Goal: Task Accomplishment & Management: Manage account settings

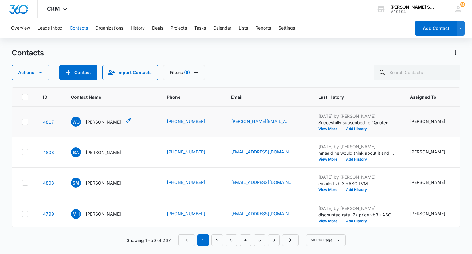
click at [96, 125] on p "[PERSON_NAME]" at bounding box center [103, 122] width 35 height 6
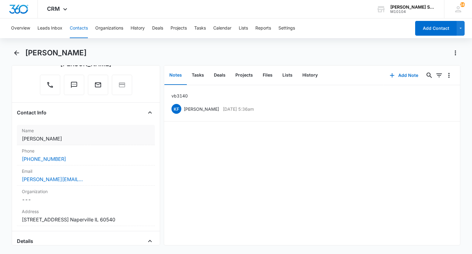
scroll to position [123, 0]
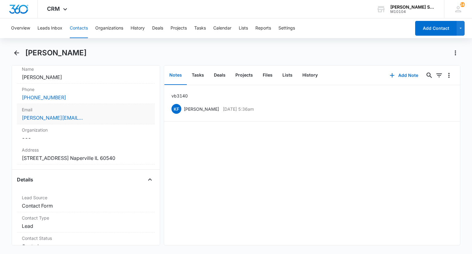
click at [77, 111] on label "Email" at bounding box center [86, 109] width 128 height 6
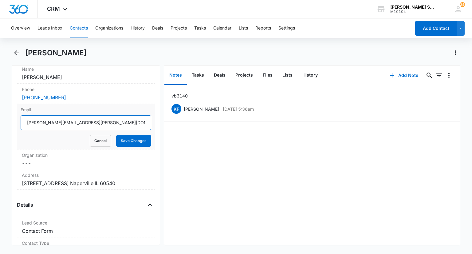
drag, startPoint x: 92, startPoint y: 124, endPoint x: 29, endPoint y: 121, distance: 63.4
click at [25, 120] on input "[PERSON_NAME][EMAIL_ADDRESS][PERSON_NAME][DOMAIN_NAME]" at bounding box center [86, 122] width 130 height 15
click at [101, 139] on button "Cancel" at bounding box center [101, 141] width 22 height 12
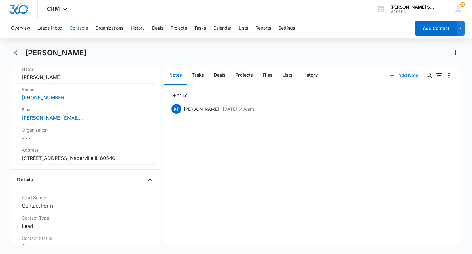
click at [403, 77] on button "Add Note" at bounding box center [403, 75] width 41 height 15
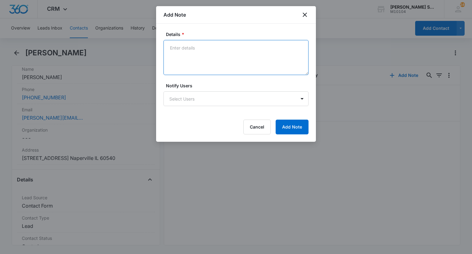
click at [227, 64] on textarea "Details *" at bounding box center [235, 57] width 145 height 35
type textarea "Emailed 140 per vb3 LVM"
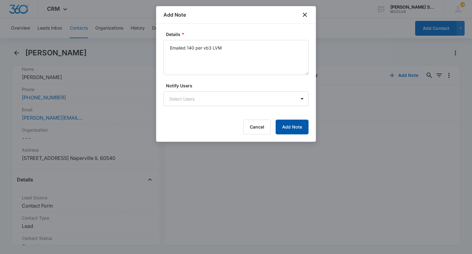
click at [288, 131] on button "Add Note" at bounding box center [292, 127] width 33 height 15
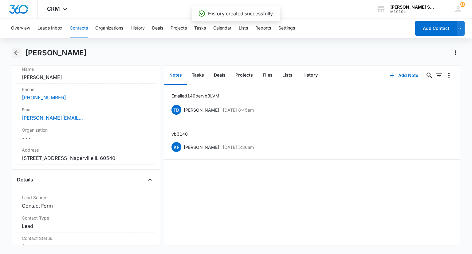
click at [15, 51] on icon "Back" at bounding box center [16, 52] width 7 height 7
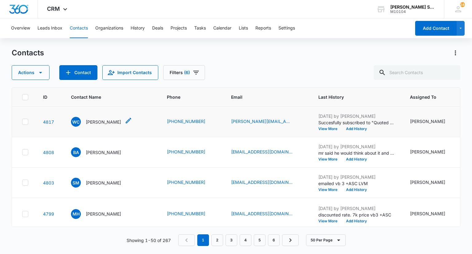
click at [102, 125] on p "[PERSON_NAME]" at bounding box center [103, 122] width 35 height 6
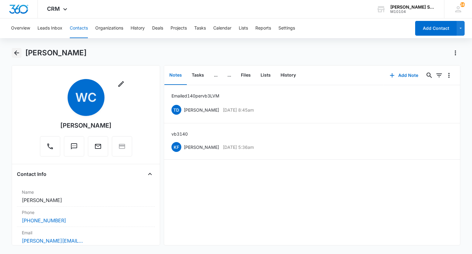
click at [20, 50] on button "Back" at bounding box center [17, 53] width 10 height 10
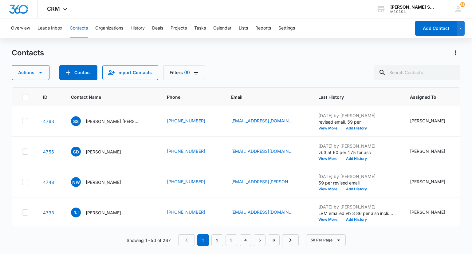
scroll to position [246, 0]
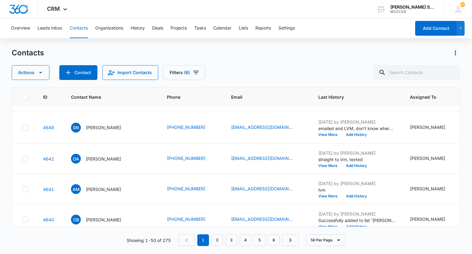
scroll to position [768, 0]
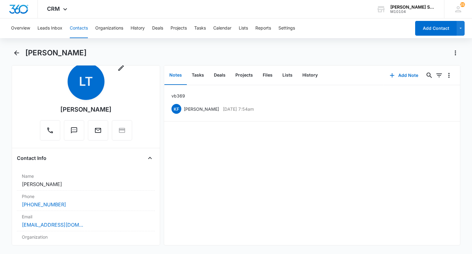
scroll to position [61, 0]
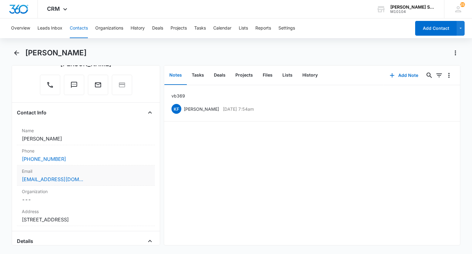
click at [90, 173] on label "Email" at bounding box center [86, 171] width 128 height 6
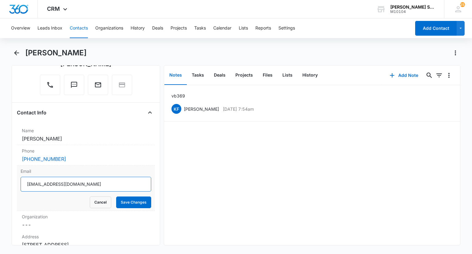
drag, startPoint x: 92, startPoint y: 184, endPoint x: 27, endPoint y: 183, distance: 65.1
click at [27, 183] on input "[EMAIL_ADDRESS][DOMAIN_NAME]" at bounding box center [86, 184] width 130 height 15
click at [90, 202] on button "Cancel" at bounding box center [101, 202] width 22 height 12
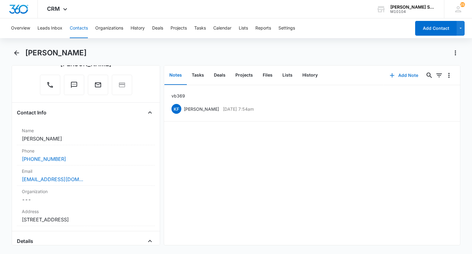
click at [404, 75] on button "Add Note" at bounding box center [403, 75] width 41 height 15
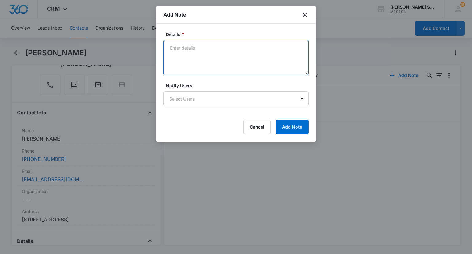
click at [231, 65] on textarea "Details *" at bounding box center [235, 57] width 145 height 35
type textarea "emailed 69 per asc 195"
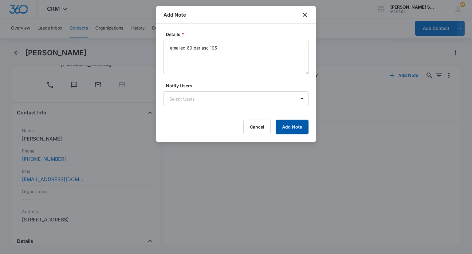
click at [284, 122] on button "Add Note" at bounding box center [292, 127] width 33 height 15
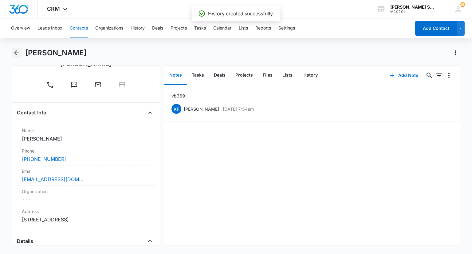
click at [16, 54] on icon "Back" at bounding box center [16, 52] width 7 height 7
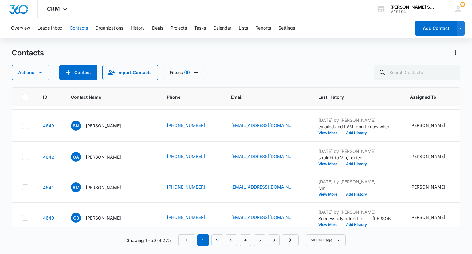
scroll to position [768, 0]
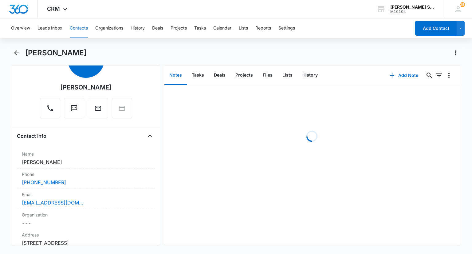
scroll to position [61, 0]
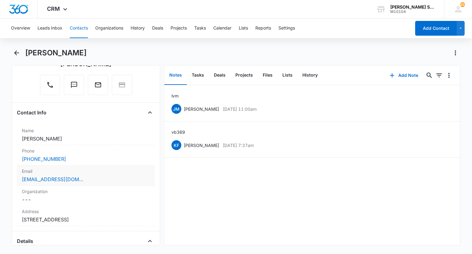
click at [98, 169] on label "Email" at bounding box center [86, 171] width 128 height 6
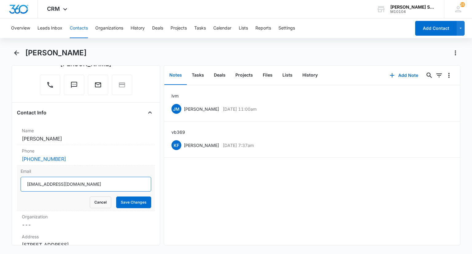
drag, startPoint x: 90, startPoint y: 183, endPoint x: 21, endPoint y: 181, distance: 69.2
click at [21, 181] on input "[EMAIL_ADDRESS][DOMAIN_NAME]" at bounding box center [86, 184] width 130 height 15
click at [95, 201] on button "Cancel" at bounding box center [101, 202] width 22 height 12
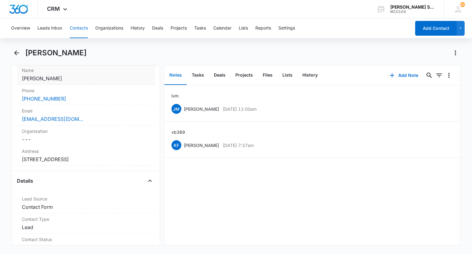
scroll to position [123, 0]
click at [398, 74] on button "Add Note" at bounding box center [403, 75] width 41 height 15
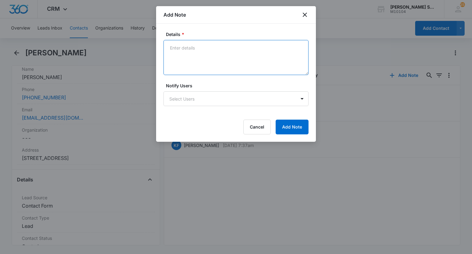
click at [199, 57] on textarea "Details *" at bounding box center [235, 57] width 145 height 35
type textarea "emailed 69 per"
click at [285, 135] on div "Details * emailed 69 per Notify Users Select Users Cancel Add Note" at bounding box center [236, 83] width 160 height 118
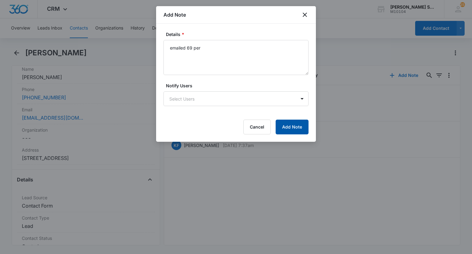
click at [286, 132] on button "Add Note" at bounding box center [292, 127] width 33 height 15
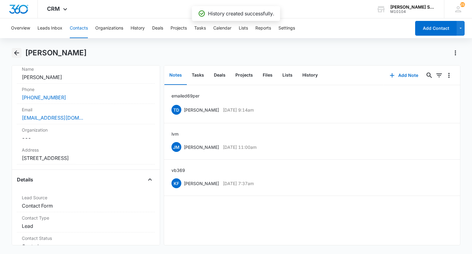
click at [16, 51] on icon "Back" at bounding box center [16, 52] width 5 height 5
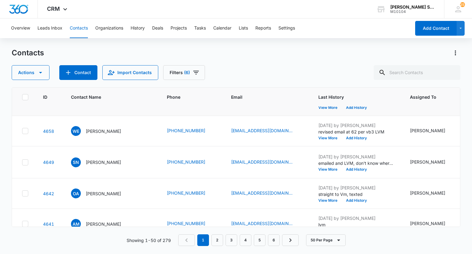
scroll to position [707, 0]
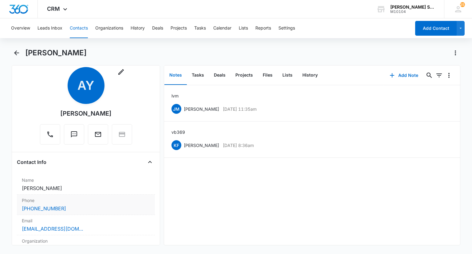
scroll to position [31, 0]
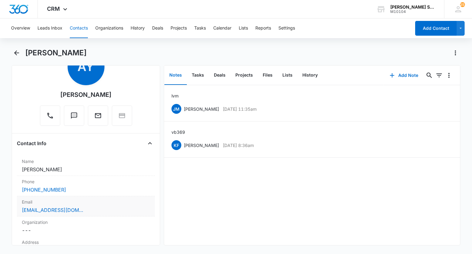
click at [84, 207] on div "[EMAIL_ADDRESS][DOMAIN_NAME]" at bounding box center [86, 209] width 128 height 7
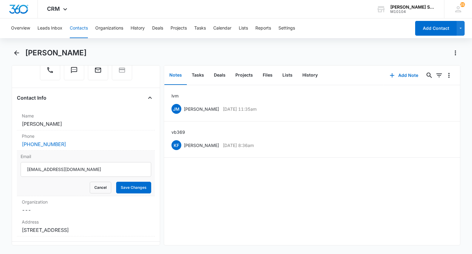
scroll to position [92, 0]
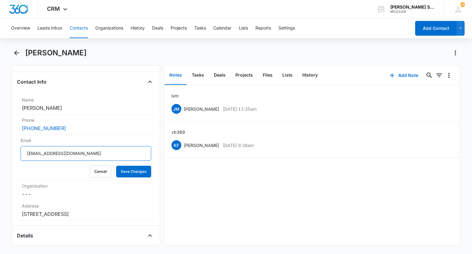
drag, startPoint x: 81, startPoint y: 154, endPoint x: 17, endPoint y: 150, distance: 64.0
click at [17, 150] on div "Email [EMAIL_ADDRESS][DOMAIN_NAME] Cancel Save Changes" at bounding box center [86, 157] width 138 height 45
click at [95, 167] on button "Cancel" at bounding box center [101, 172] width 22 height 12
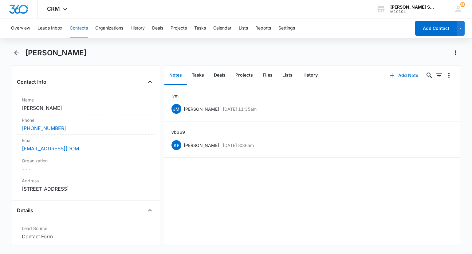
click at [401, 74] on button "Add Note" at bounding box center [403, 75] width 41 height 15
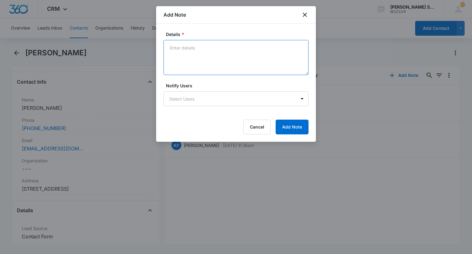
click at [220, 55] on textarea "Details *" at bounding box center [235, 57] width 145 height 35
type textarea "emailed 69 per asc 195"
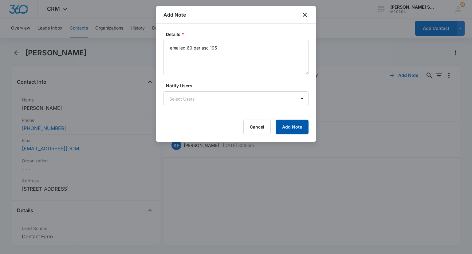
click at [290, 131] on button "Add Note" at bounding box center [292, 127] width 33 height 15
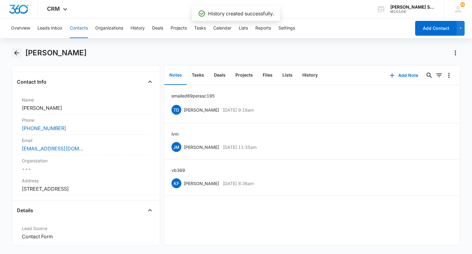
click at [18, 53] on icon "Back" at bounding box center [16, 52] width 7 height 7
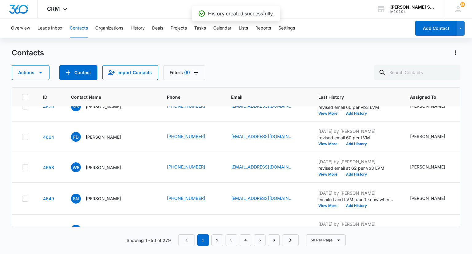
scroll to position [676, 0]
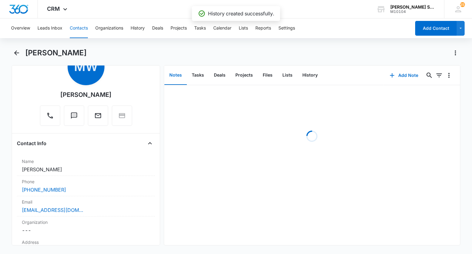
scroll to position [61, 0]
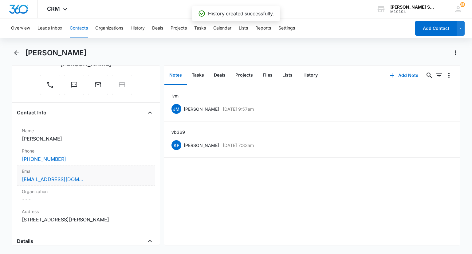
click at [107, 173] on label "Email" at bounding box center [86, 171] width 128 height 6
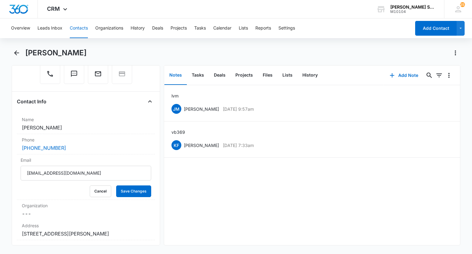
scroll to position [92, 0]
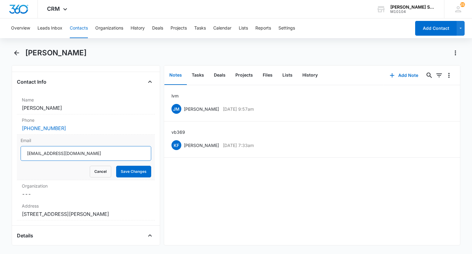
drag, startPoint x: 88, startPoint y: 153, endPoint x: 23, endPoint y: 153, distance: 64.8
click at [23, 153] on input "[EMAIL_ADDRESS][DOMAIN_NAME]" at bounding box center [86, 153] width 130 height 15
click at [93, 171] on button "Cancel" at bounding box center [101, 172] width 22 height 12
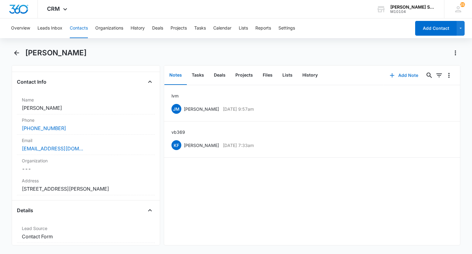
click at [411, 74] on button "Add Note" at bounding box center [403, 75] width 41 height 15
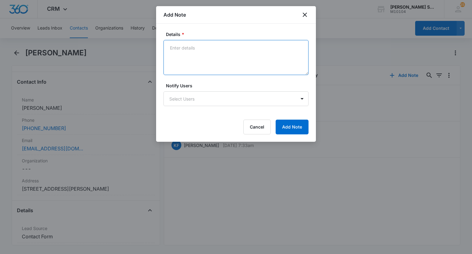
click at [224, 47] on textarea "Details *" at bounding box center [235, 57] width 145 height 35
type textarea "emailed 69 per asc 195"
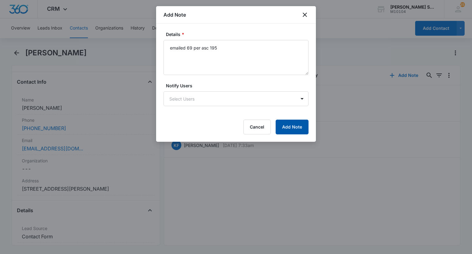
click at [288, 121] on button "Add Note" at bounding box center [292, 127] width 33 height 15
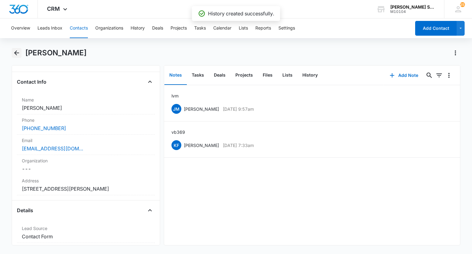
click at [16, 54] on icon "Back" at bounding box center [16, 52] width 7 height 7
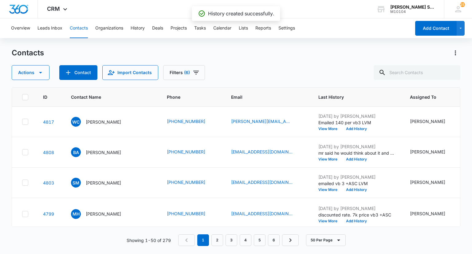
scroll to position [676, 0]
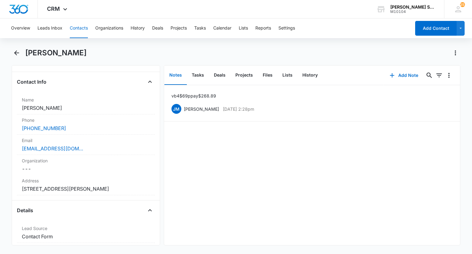
scroll to position [61, 0]
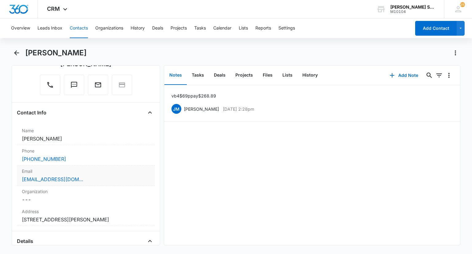
click at [95, 175] on div "[EMAIL_ADDRESS][DOMAIN_NAME]" at bounding box center [86, 178] width 128 height 7
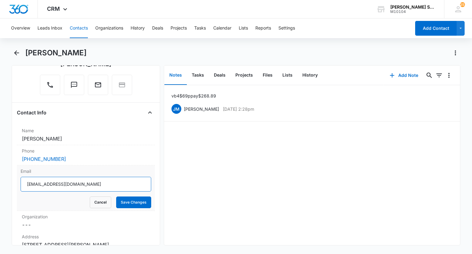
drag, startPoint x: 92, startPoint y: 183, endPoint x: 26, endPoint y: 179, distance: 66.2
click at [26, 179] on input "[EMAIL_ADDRESS][DOMAIN_NAME]" at bounding box center [86, 184] width 130 height 15
click at [97, 201] on button "Cancel" at bounding box center [101, 202] width 22 height 12
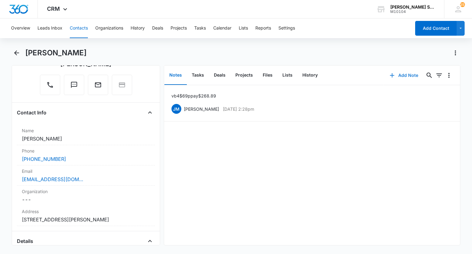
click at [396, 75] on button "Add Note" at bounding box center [403, 75] width 41 height 15
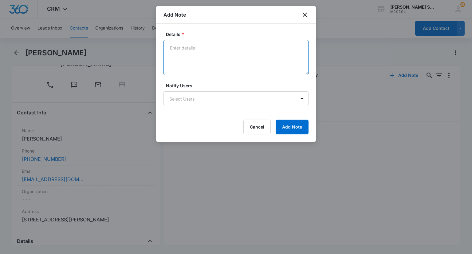
click at [242, 64] on textarea "Details *" at bounding box center [235, 57] width 145 height 35
type textarea "vb4 69 per"
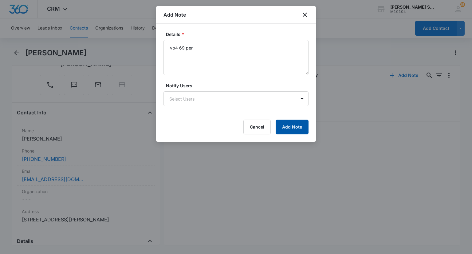
click at [291, 131] on button "Add Note" at bounding box center [292, 127] width 33 height 15
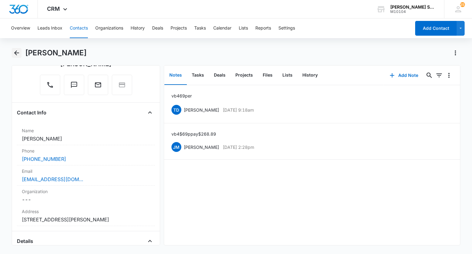
click at [17, 53] on icon "Back" at bounding box center [16, 52] width 5 height 5
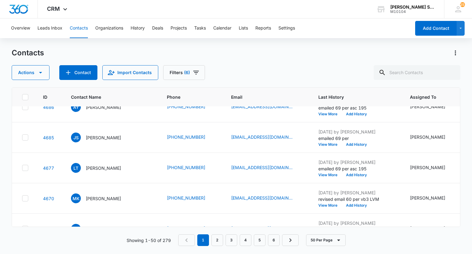
scroll to position [584, 0]
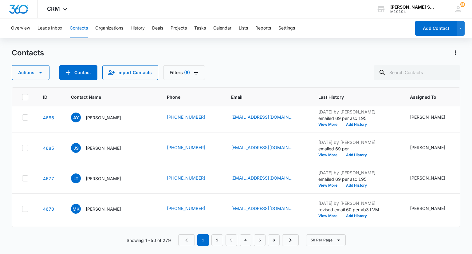
click at [96, 29] on p "[PERSON_NAME]" at bounding box center [103, 26] width 35 height 6
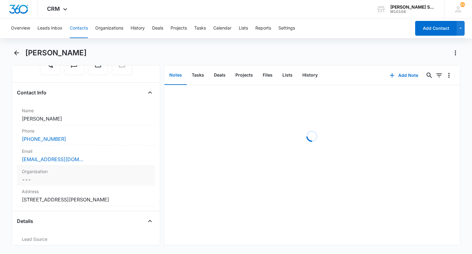
scroll to position [92, 0]
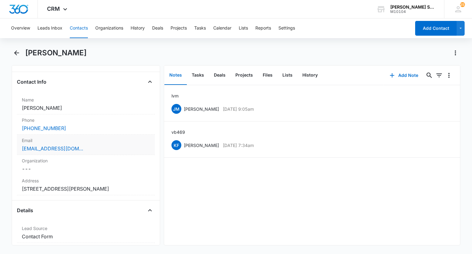
click at [100, 144] on div "Email Cancel Save Changes [EMAIL_ADDRESS][DOMAIN_NAME]" at bounding box center [86, 145] width 138 height 20
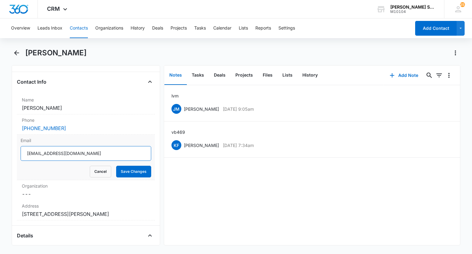
drag, startPoint x: 91, startPoint y: 156, endPoint x: 23, endPoint y: 153, distance: 67.7
click at [23, 153] on input "[EMAIL_ADDRESS][DOMAIN_NAME]" at bounding box center [86, 153] width 130 height 15
click at [94, 171] on button "Cancel" at bounding box center [101, 172] width 22 height 12
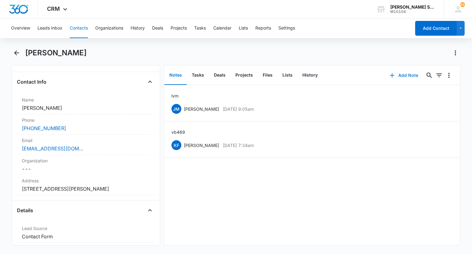
click at [395, 74] on button "Add Note" at bounding box center [403, 75] width 41 height 15
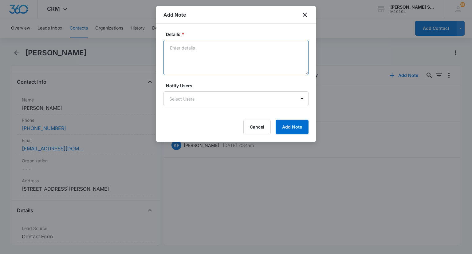
click at [234, 56] on textarea "Details *" at bounding box center [235, 57] width 145 height 35
type textarea "vb4 69 per emailed"
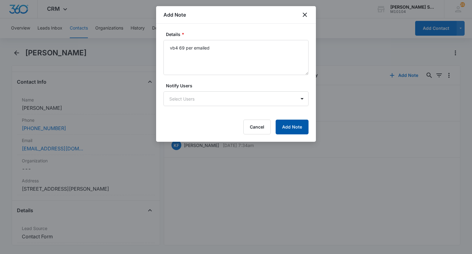
click at [285, 128] on button "Add Note" at bounding box center [292, 127] width 33 height 15
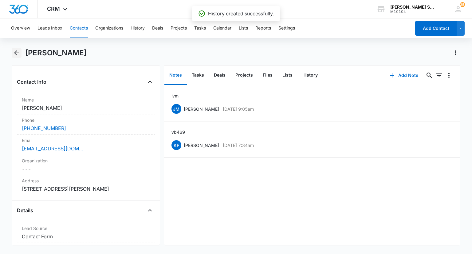
click at [19, 55] on icon "Back" at bounding box center [16, 52] width 7 height 7
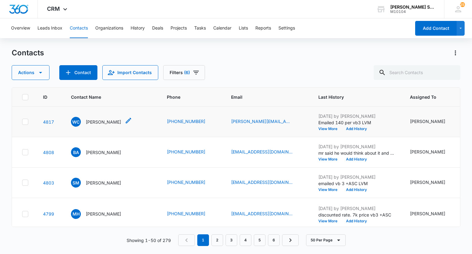
click at [102, 124] on p "[PERSON_NAME]" at bounding box center [103, 122] width 35 height 6
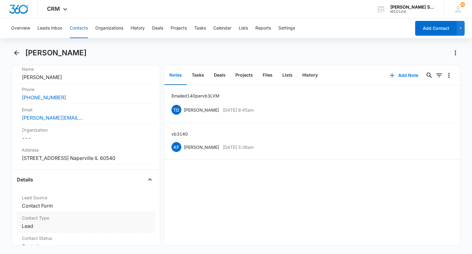
scroll to position [154, 0]
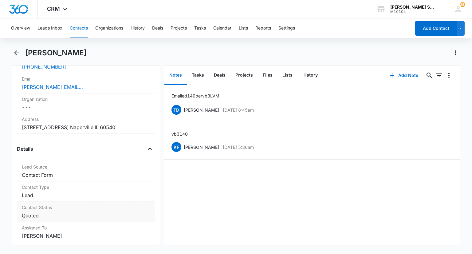
click at [61, 213] on dd "Cancel Save Changes Quoted" at bounding box center [86, 215] width 128 height 7
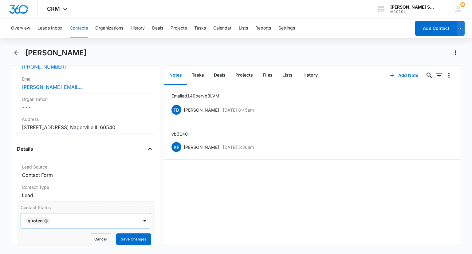
click at [45, 218] on icon "Remove Quoted" at bounding box center [46, 220] width 4 height 5
type input "n"
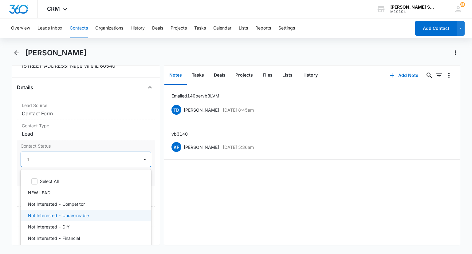
click at [76, 212] on p "Not Interested - Undesireable" at bounding box center [58, 215] width 61 height 6
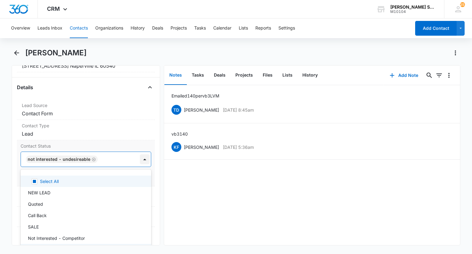
click at [140, 156] on div at bounding box center [145, 159] width 10 height 10
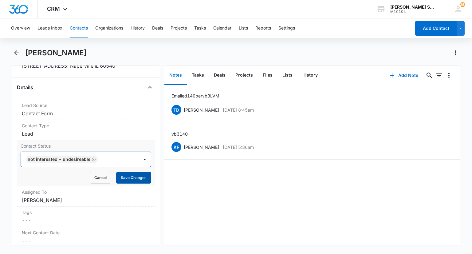
click at [132, 176] on button "Save Changes" at bounding box center [133, 178] width 35 height 12
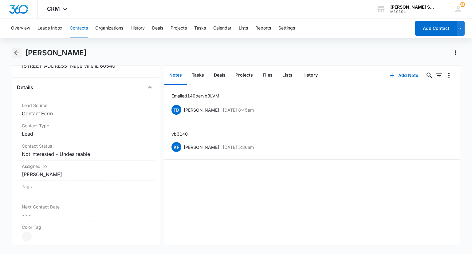
click at [20, 53] on icon "Back" at bounding box center [16, 52] width 7 height 7
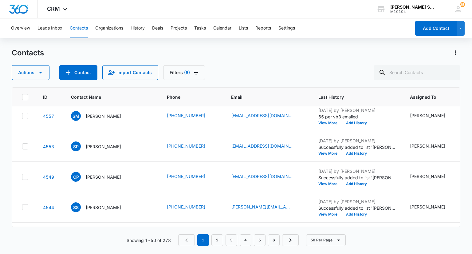
scroll to position [1006, 0]
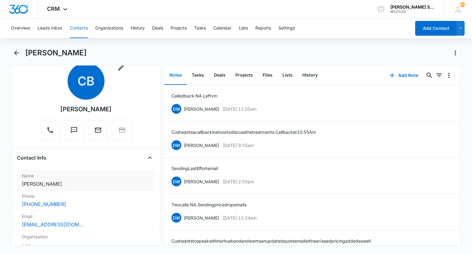
scroll to position [31, 0]
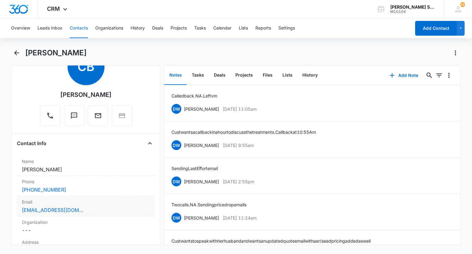
click at [91, 203] on label "Email" at bounding box center [86, 201] width 128 height 6
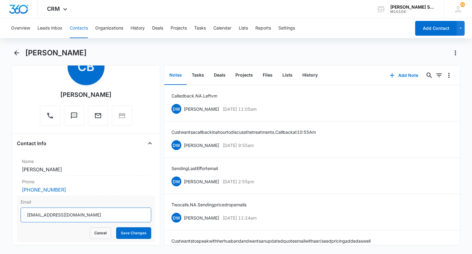
drag, startPoint x: 82, startPoint y: 215, endPoint x: 27, endPoint y: 214, distance: 55.3
click at [27, 214] on input "[EMAIL_ADDRESS][DOMAIN_NAME]" at bounding box center [86, 214] width 130 height 15
click at [102, 231] on button "Cancel" at bounding box center [101, 233] width 22 height 12
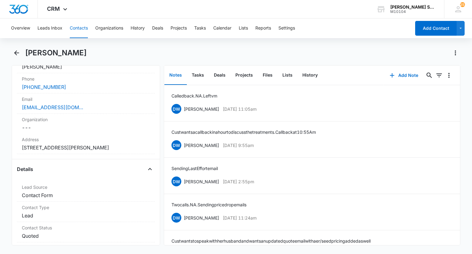
scroll to position [123, 0]
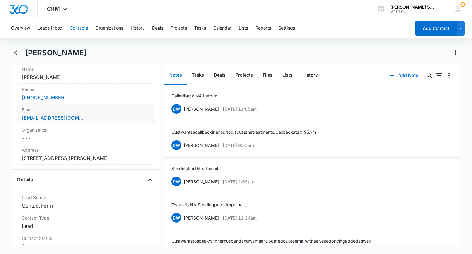
click at [101, 116] on div "[EMAIL_ADDRESS][DOMAIN_NAME]" at bounding box center [86, 117] width 128 height 7
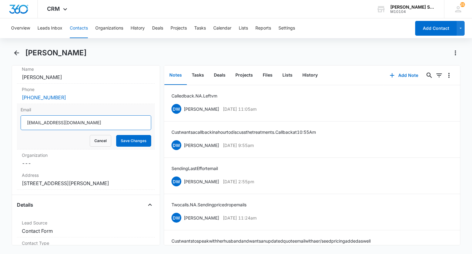
drag, startPoint x: 78, startPoint y: 126, endPoint x: 30, endPoint y: 116, distance: 49.3
click at [23, 115] on input "[EMAIL_ADDRESS][DOMAIN_NAME]" at bounding box center [86, 122] width 130 height 15
click at [99, 138] on button "Cancel" at bounding box center [101, 141] width 22 height 12
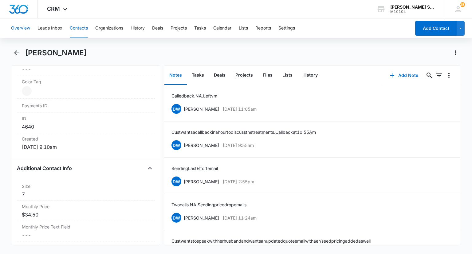
scroll to position [246, 0]
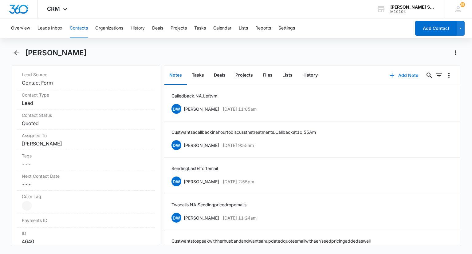
click at [401, 74] on button "Add Note" at bounding box center [403, 75] width 41 height 15
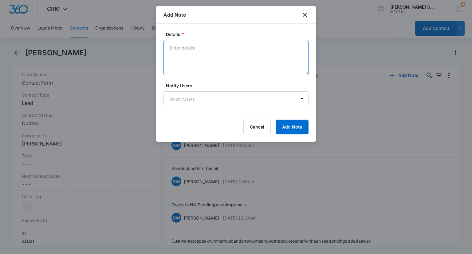
click at [230, 53] on textarea "Details *" at bounding box center [235, 57] width 145 height 35
type textarea "emailed 69 per vb3 195 asc"
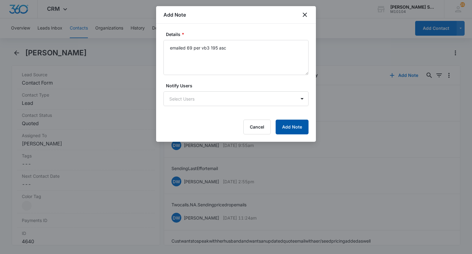
click at [307, 133] on button "Add Note" at bounding box center [292, 127] width 33 height 15
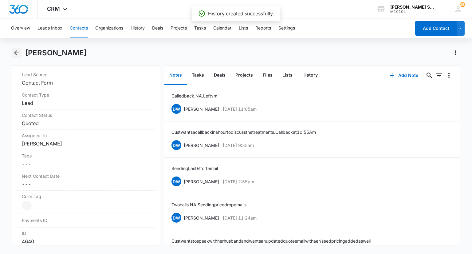
click at [17, 55] on icon "Back" at bounding box center [16, 52] width 7 height 7
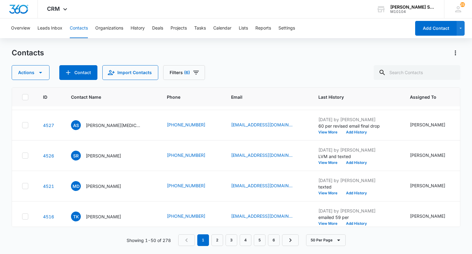
scroll to position [1283, 0]
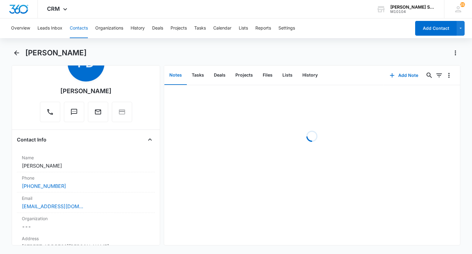
scroll to position [92, 0]
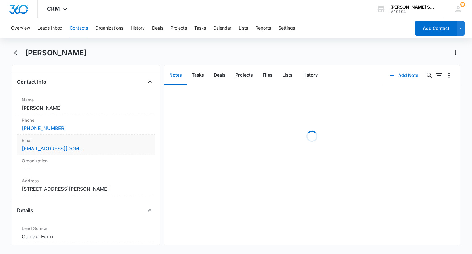
click at [90, 140] on label "Email" at bounding box center [86, 140] width 128 height 6
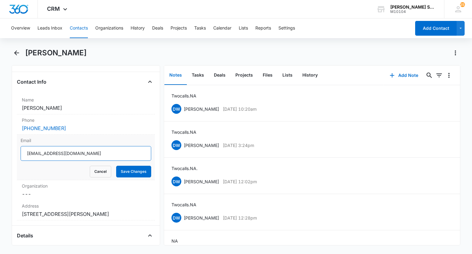
drag, startPoint x: 87, startPoint y: 152, endPoint x: 27, endPoint y: 151, distance: 59.6
click at [21, 150] on input "[EMAIL_ADDRESS][DOMAIN_NAME]" at bounding box center [86, 153] width 130 height 15
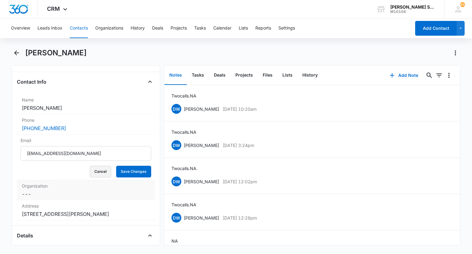
click at [95, 172] on button "Cancel" at bounding box center [101, 172] width 22 height 12
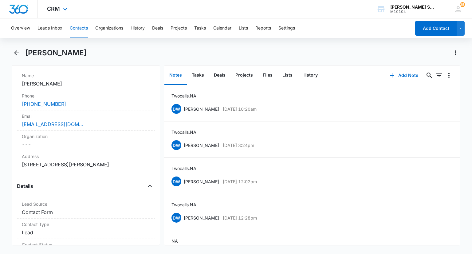
scroll to position [61, 0]
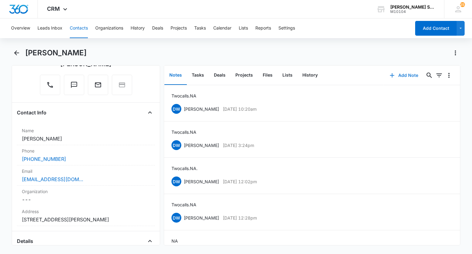
click at [406, 74] on button "Add Note" at bounding box center [403, 75] width 41 height 15
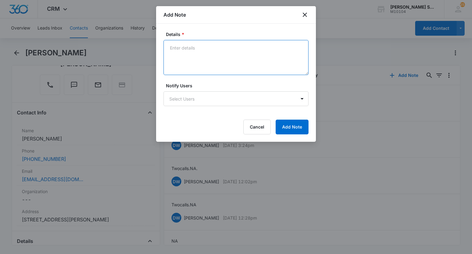
click at [230, 45] on textarea "Details *" at bounding box center [235, 57] width 145 height 35
type textarea "emailed 69 per vb3 asc195"
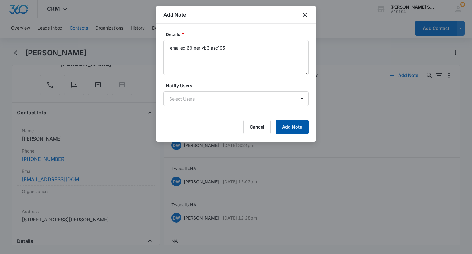
click at [283, 122] on button "Add Note" at bounding box center [292, 127] width 33 height 15
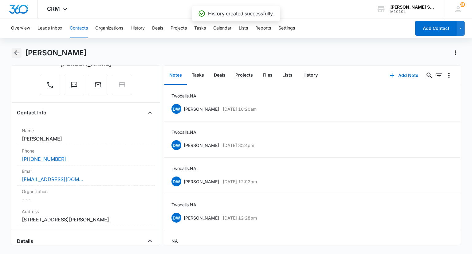
click at [17, 50] on icon "Back" at bounding box center [16, 52] width 7 height 7
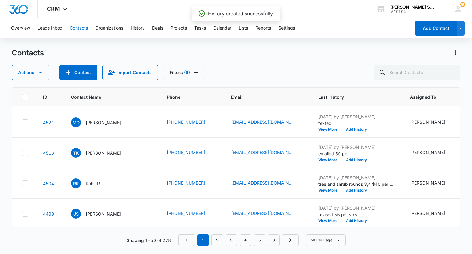
scroll to position [1344, 0]
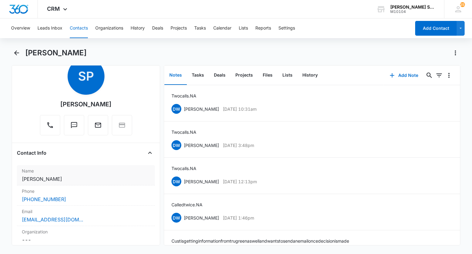
scroll to position [31, 0]
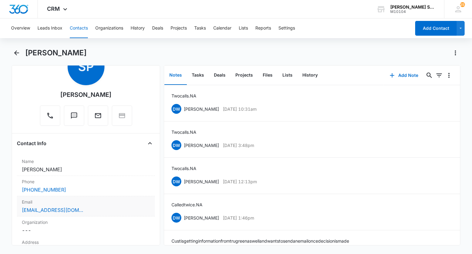
click at [80, 204] on label "Email" at bounding box center [86, 201] width 128 height 6
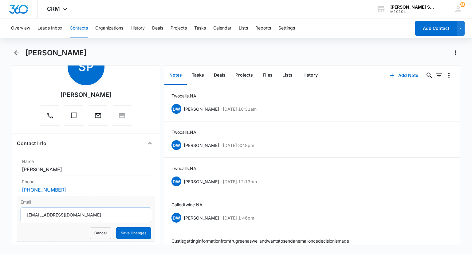
drag, startPoint x: 74, startPoint y: 215, endPoint x: 28, endPoint y: 215, distance: 46.4
click at [28, 215] on input "[EMAIL_ADDRESS][DOMAIN_NAME]" at bounding box center [86, 214] width 130 height 15
click at [98, 234] on button "Cancel" at bounding box center [101, 233] width 22 height 12
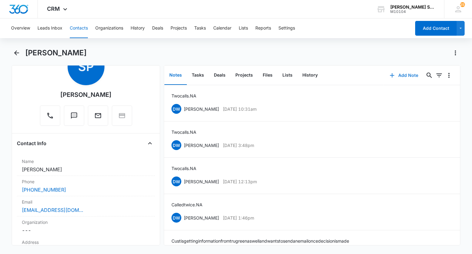
click at [397, 76] on button "Add Note" at bounding box center [403, 75] width 41 height 15
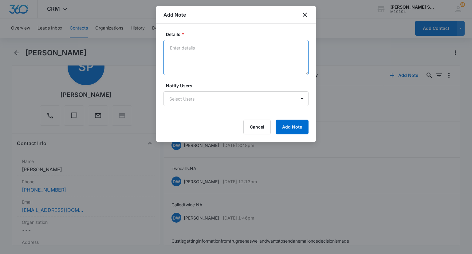
click at [235, 63] on textarea "Details *" at bounding box center [235, 57] width 145 height 35
type textarea "emailed 86 per vb3"
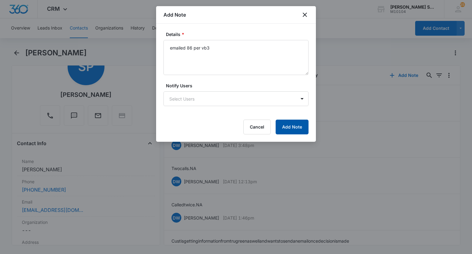
click at [278, 124] on button "Add Note" at bounding box center [292, 127] width 33 height 15
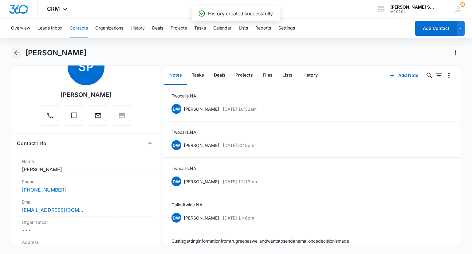
click at [18, 54] on icon "Back" at bounding box center [16, 52] width 7 height 7
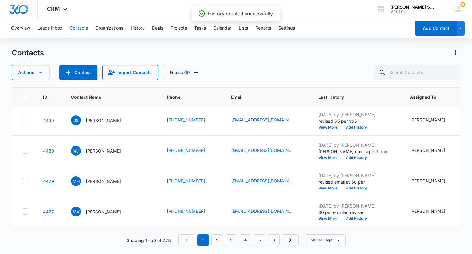
scroll to position [1406, 0]
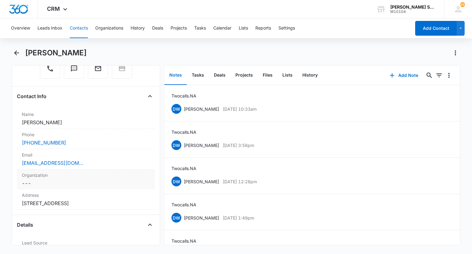
click at [96, 170] on div "Organization Cancel Save Changes ---" at bounding box center [86, 179] width 138 height 20
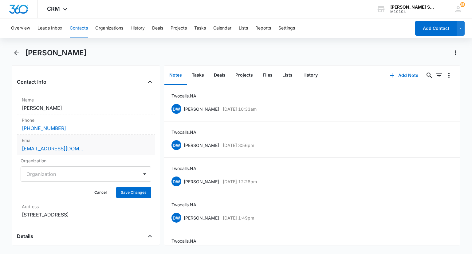
click at [95, 141] on label "Email" at bounding box center [86, 140] width 128 height 6
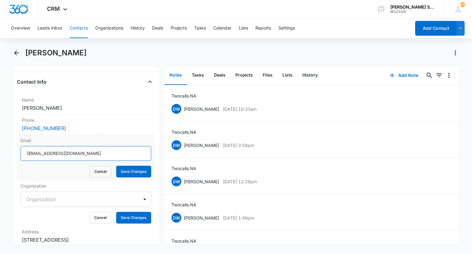
drag, startPoint x: 71, startPoint y: 151, endPoint x: 119, endPoint y: 156, distance: 48.6
click at [39, 148] on input "[EMAIL_ADDRESS][DOMAIN_NAME]" at bounding box center [86, 153] width 130 height 15
drag, startPoint x: 117, startPoint y: 156, endPoint x: 108, endPoint y: 155, distance: 9.3
click at [110, 155] on input "[EMAIL_ADDRESS][DOMAIN_NAME]" at bounding box center [86, 153] width 130 height 15
drag, startPoint x: 96, startPoint y: 155, endPoint x: 25, endPoint y: 145, distance: 72.0
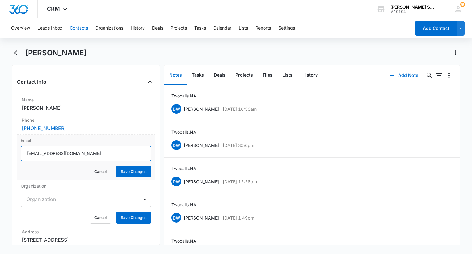
click at [25, 144] on div "Email [EMAIL_ADDRESS][DOMAIN_NAME] Cancel Save Changes" at bounding box center [86, 157] width 138 height 45
click at [96, 169] on button "Cancel" at bounding box center [101, 172] width 22 height 12
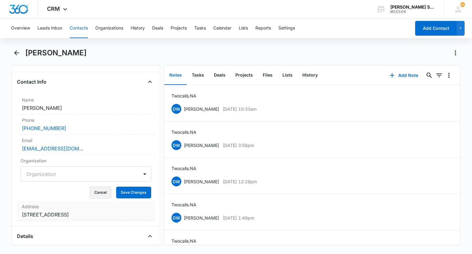
click at [91, 193] on button "Cancel" at bounding box center [101, 193] width 22 height 12
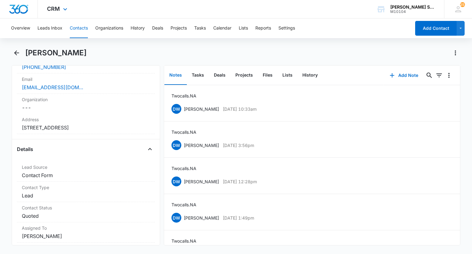
scroll to position [61, 0]
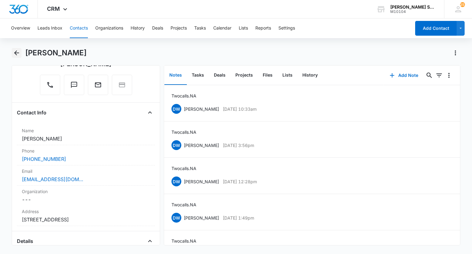
click at [14, 52] on icon "Back" at bounding box center [16, 52] width 7 height 7
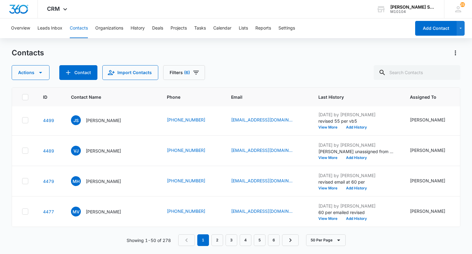
scroll to position [1682, 0]
click at [104, 32] on p "[PERSON_NAME]" at bounding box center [103, 29] width 35 height 6
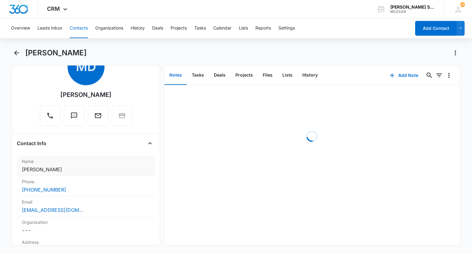
scroll to position [61, 0]
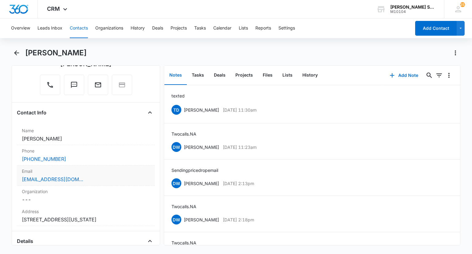
click at [89, 177] on div "[EMAIL_ADDRESS][DOMAIN_NAME]" at bounding box center [86, 178] width 128 height 7
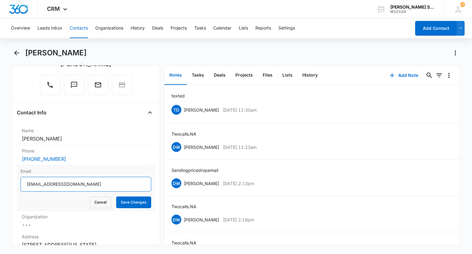
drag, startPoint x: 75, startPoint y: 183, endPoint x: 25, endPoint y: 184, distance: 49.5
click at [25, 184] on input "[EMAIL_ADDRESS][DOMAIN_NAME]" at bounding box center [86, 184] width 130 height 15
click at [99, 203] on button "Cancel" at bounding box center [101, 202] width 22 height 12
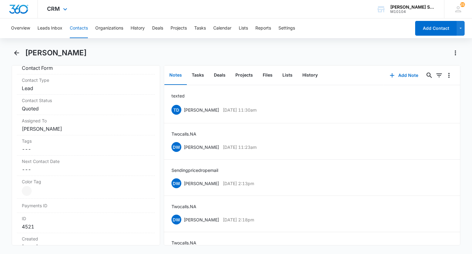
scroll to position [184, 0]
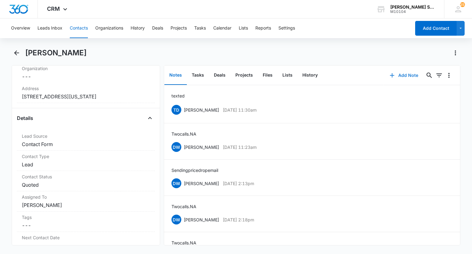
click at [399, 77] on button "Add Note" at bounding box center [403, 75] width 41 height 15
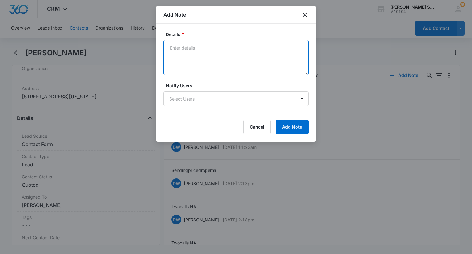
click at [230, 61] on textarea "Details *" at bounding box center [235, 57] width 145 height 35
type textarea "emailed 69 per"
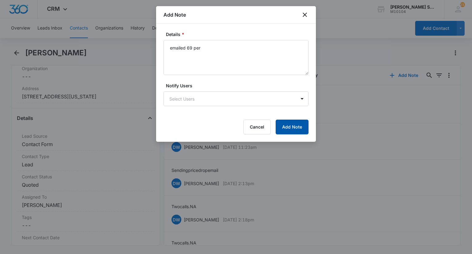
click at [286, 121] on button "Add Note" at bounding box center [292, 127] width 33 height 15
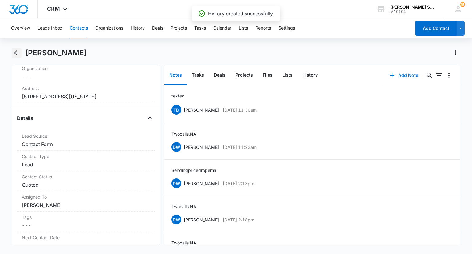
click at [17, 55] on icon "Back" at bounding box center [16, 52] width 7 height 7
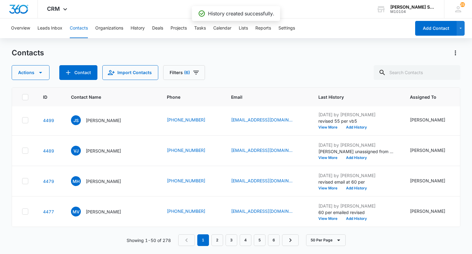
scroll to position [1559, 0]
